Goal: Book appointment/travel/reservation

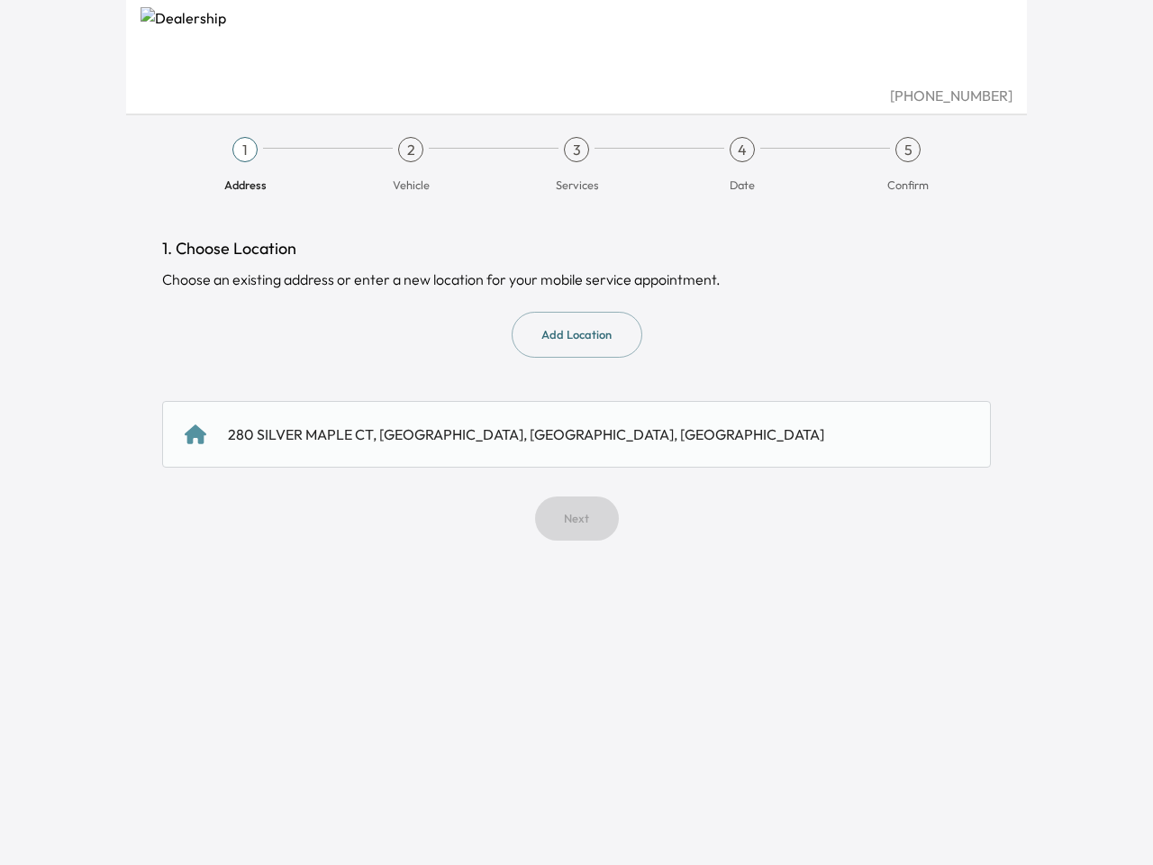
click at [245, 165] on span "Address" at bounding box center [244, 177] width 151 height 31
click at [411, 165] on span "Vehicle" at bounding box center [410, 177] width 151 height 31
click at [577, 165] on span "Services" at bounding box center [576, 177] width 151 height 31
click at [742, 165] on span "Date" at bounding box center [742, 177] width 151 height 31
click at [908, 165] on span "Confirm" at bounding box center [907, 177] width 151 height 31
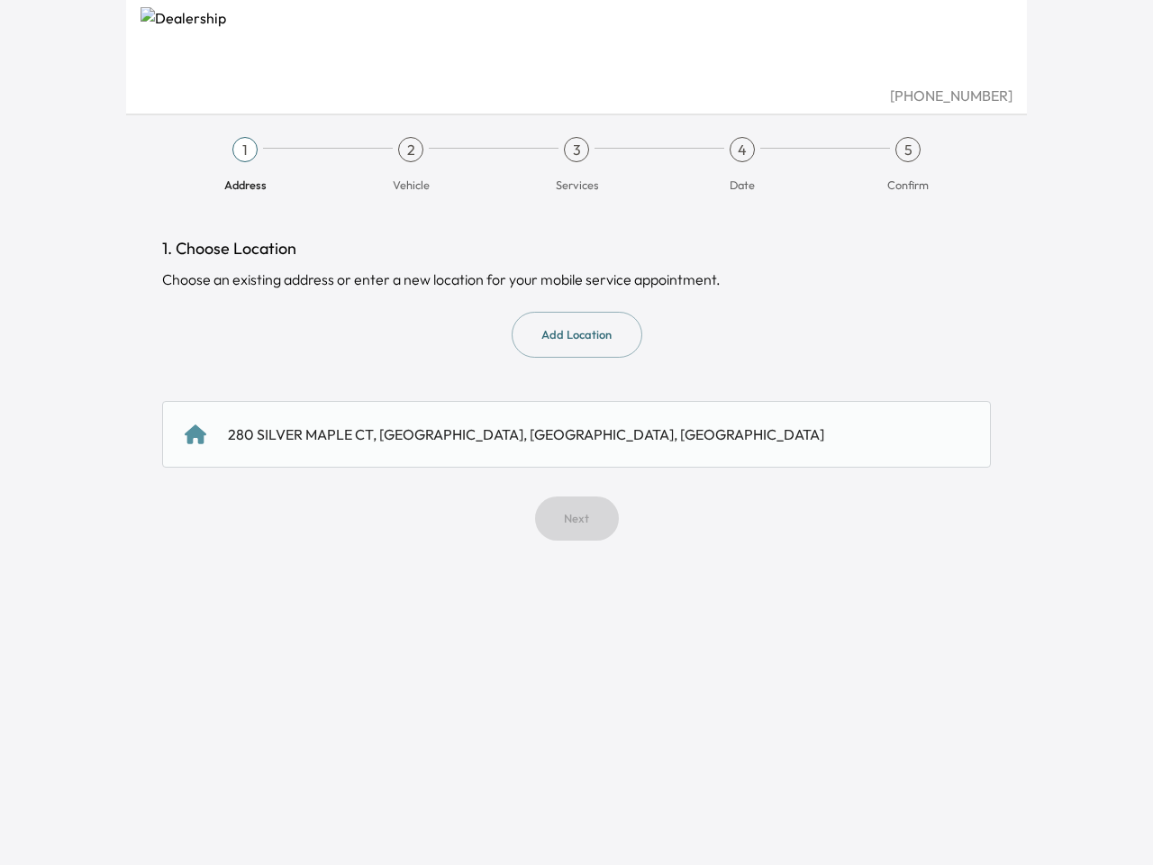
click at [577, 334] on button "Add Location" at bounding box center [577, 335] width 131 height 46
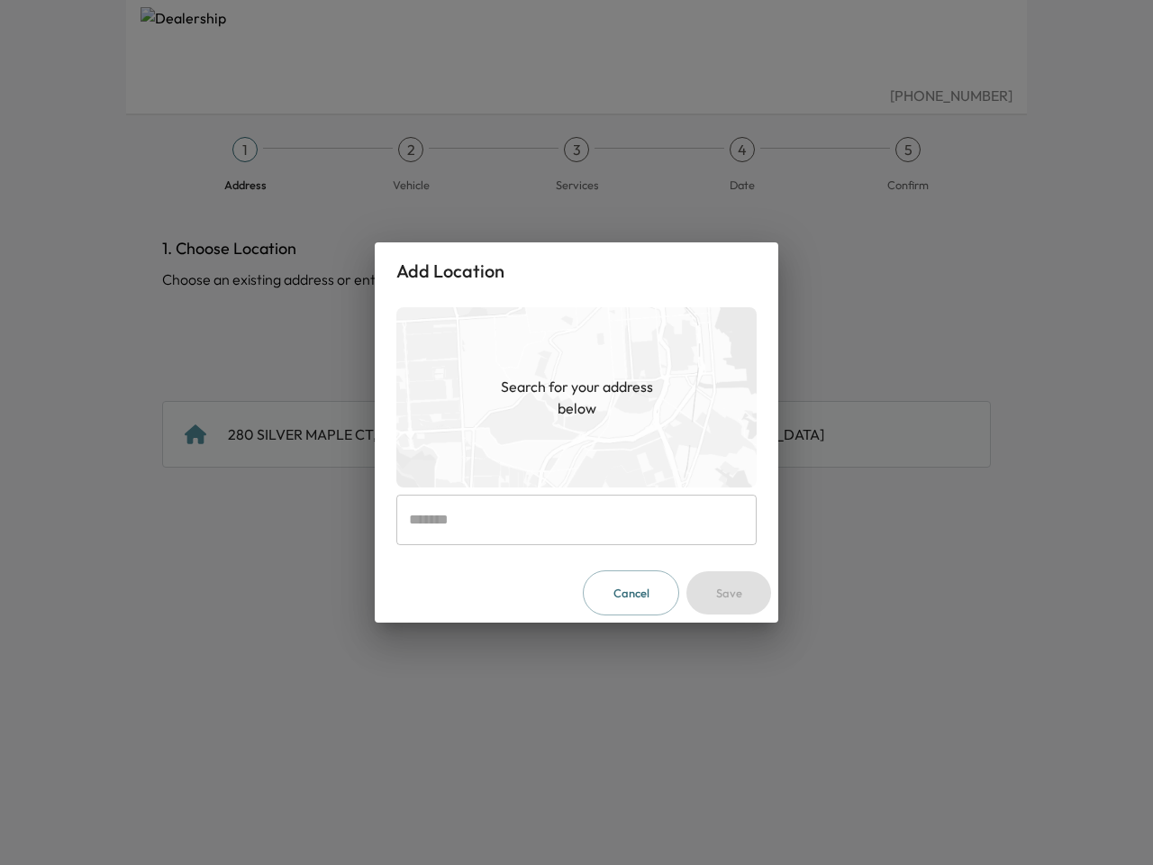
click at [577, 434] on img at bounding box center [576, 397] width 360 height 180
